Goal: Information Seeking & Learning: Get advice/opinions

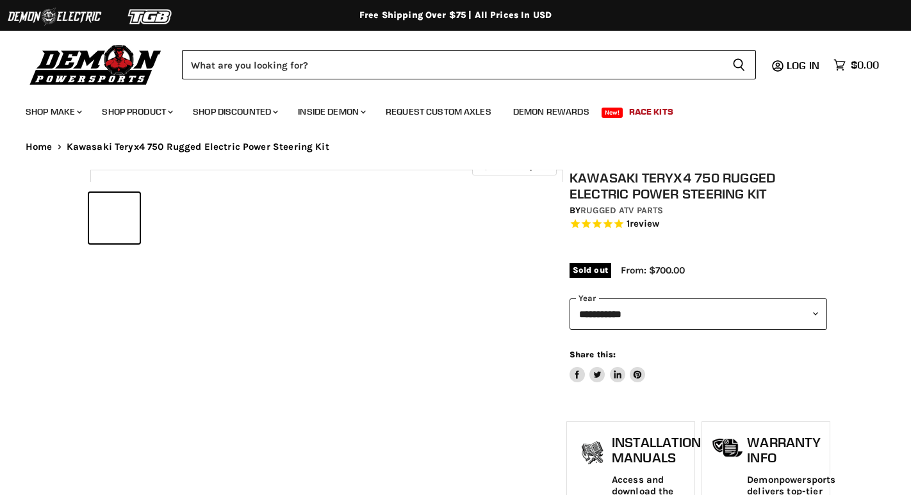
select select "******"
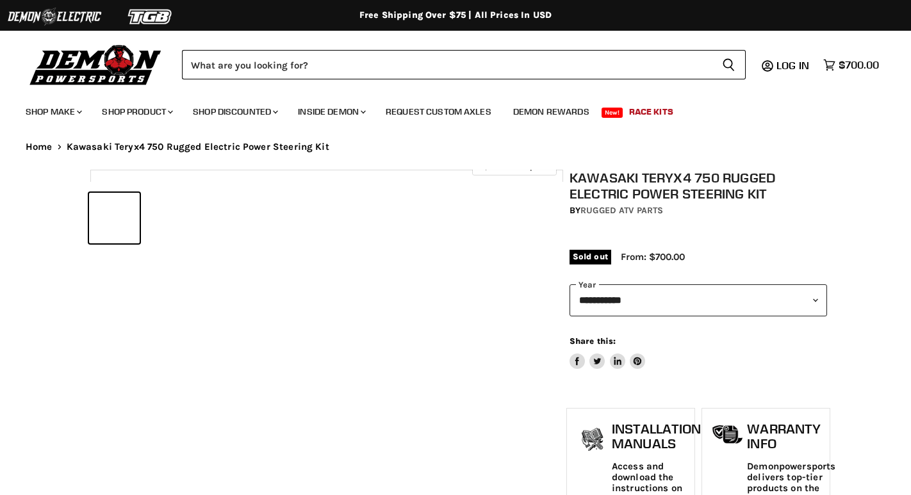
select select "******"
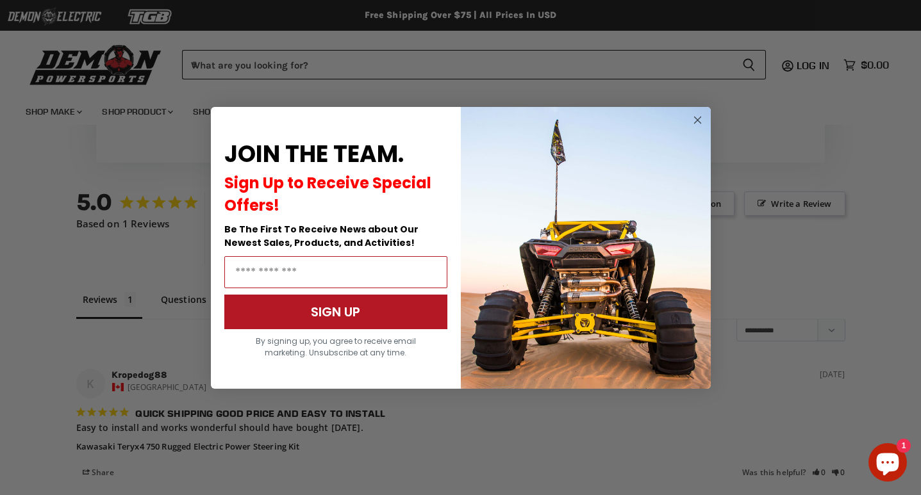
scroll to position [1486, 0]
